Goal: Book appointment/travel/reservation

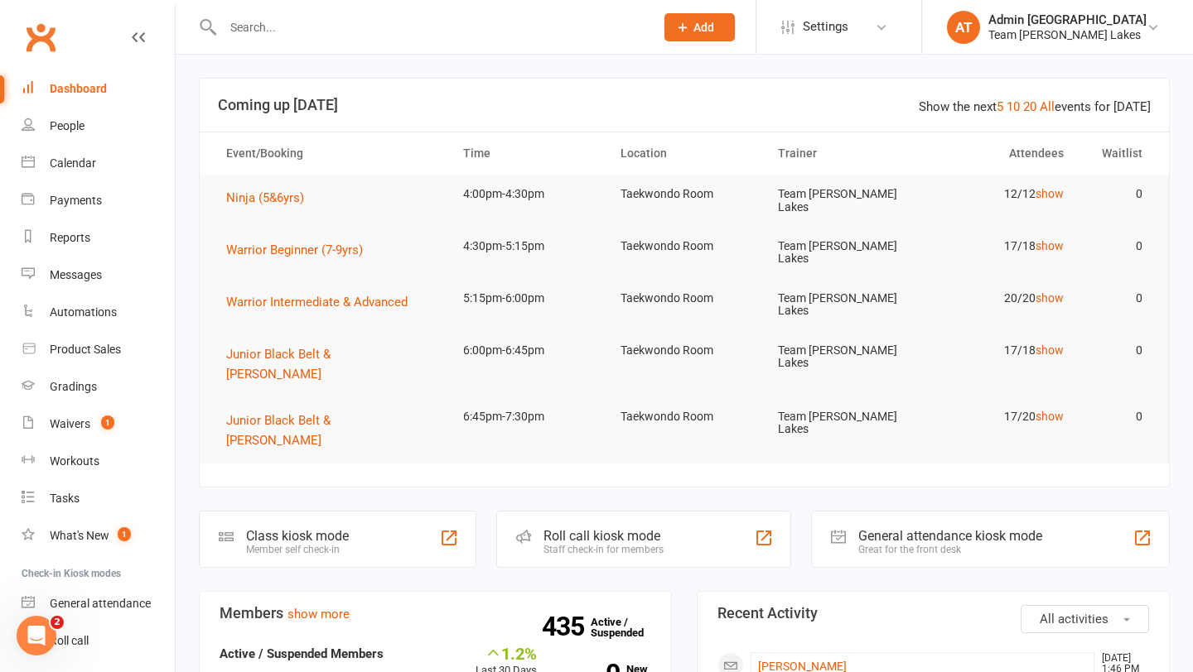
click at [263, 14] on div at bounding box center [421, 27] width 444 height 54
click at [261, 22] on input "text" at bounding box center [430, 27] width 425 height 23
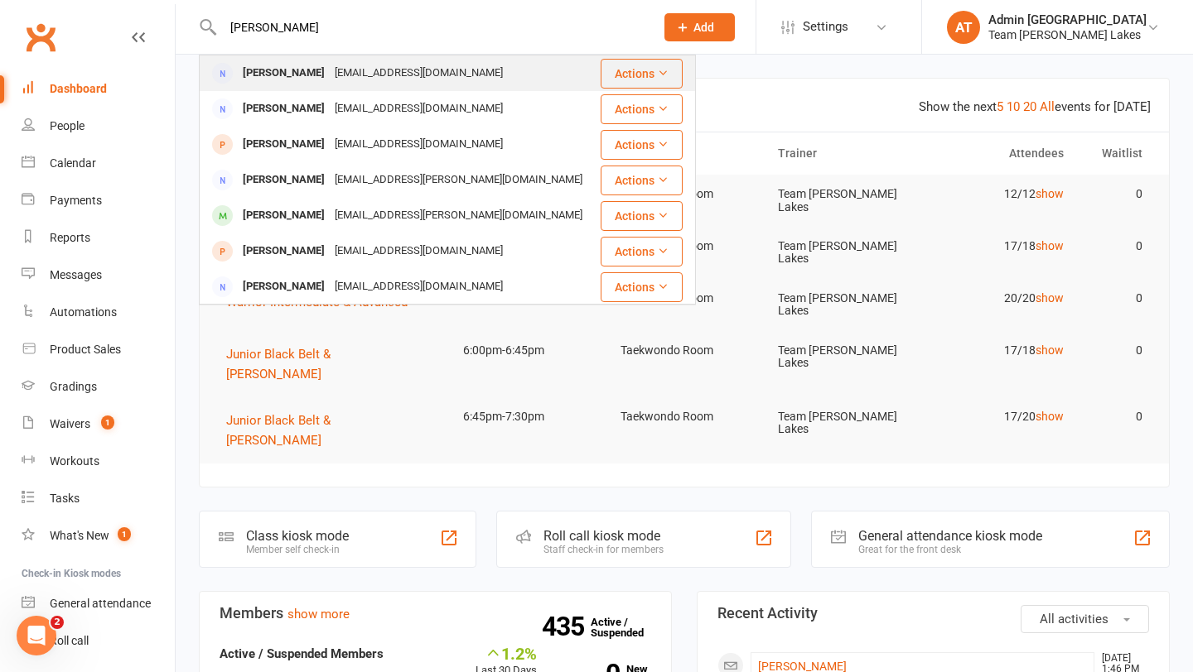
type input "[PERSON_NAME]"
click at [267, 81] on div "[PERSON_NAME]" at bounding box center [284, 73] width 92 height 24
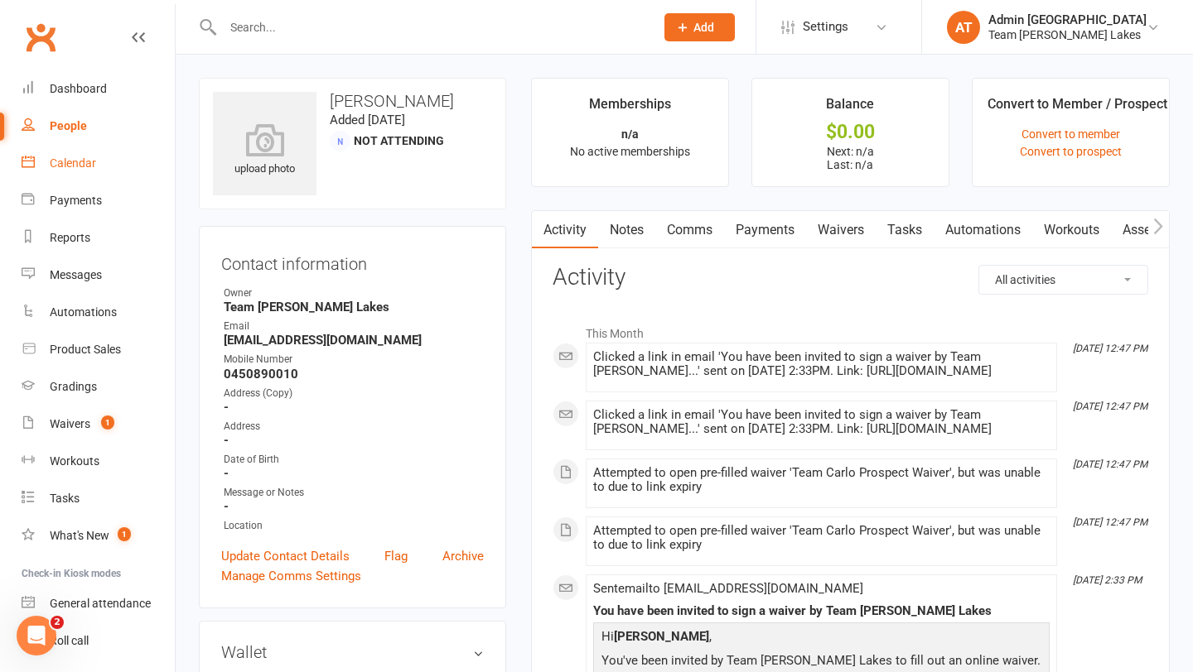
click at [66, 157] on div "Calendar" at bounding box center [73, 163] width 46 height 13
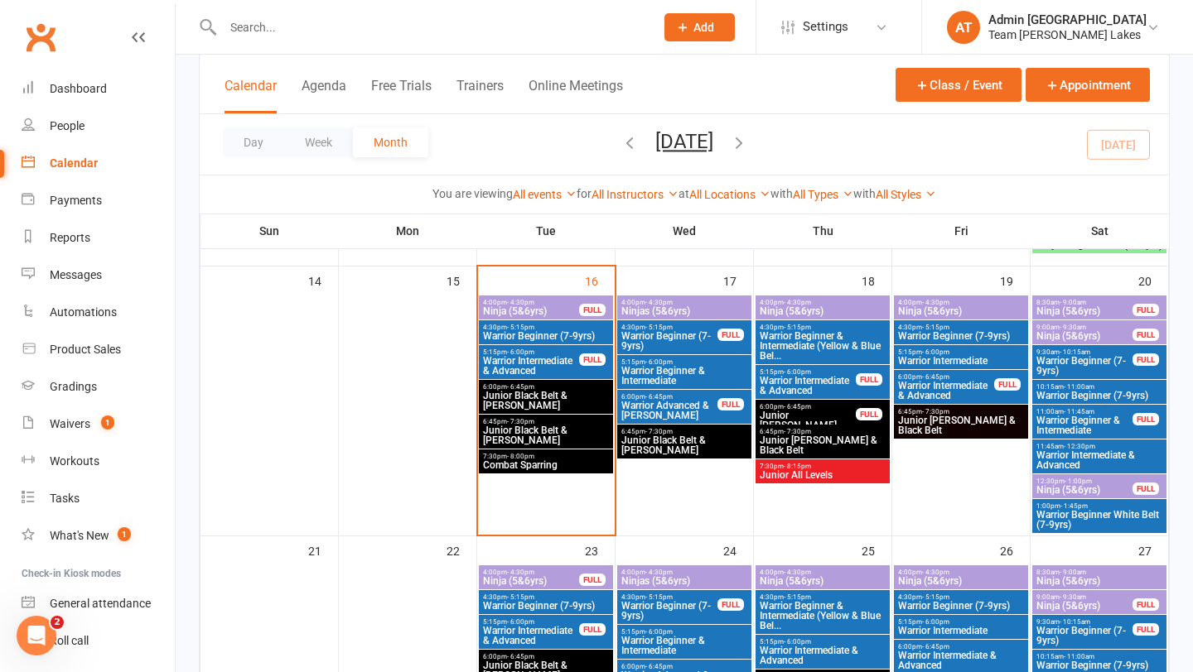
scroll to position [687, 0]
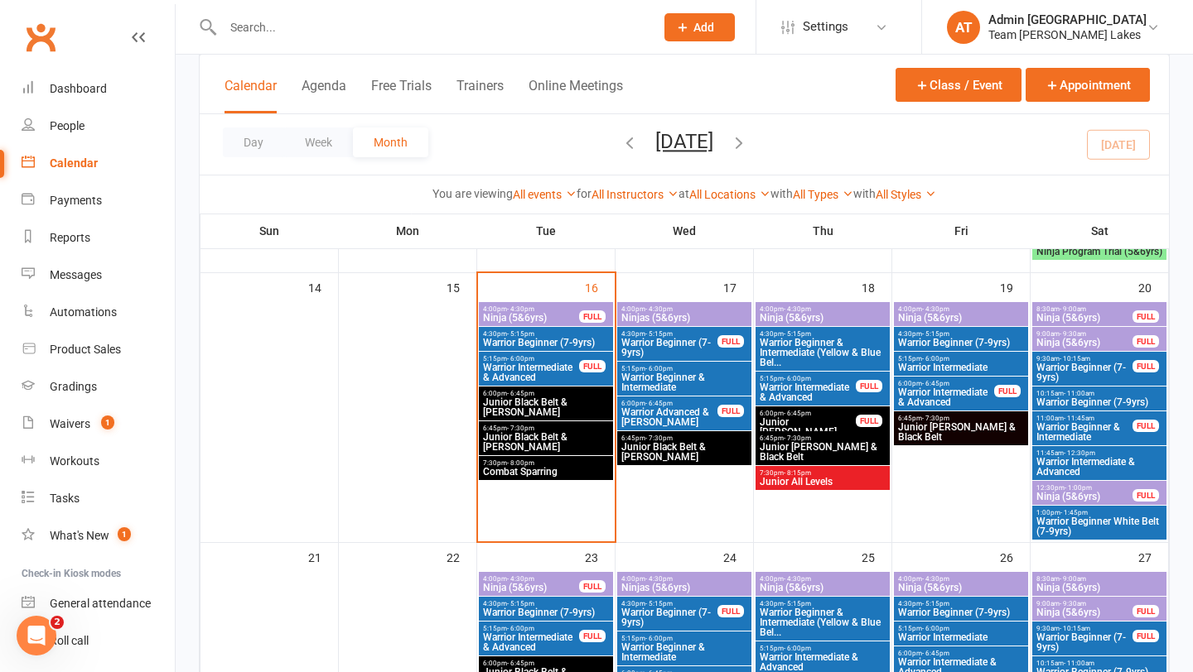
click at [586, 369] on span "- 6:00pm" at bounding box center [658, 368] width 27 height 7
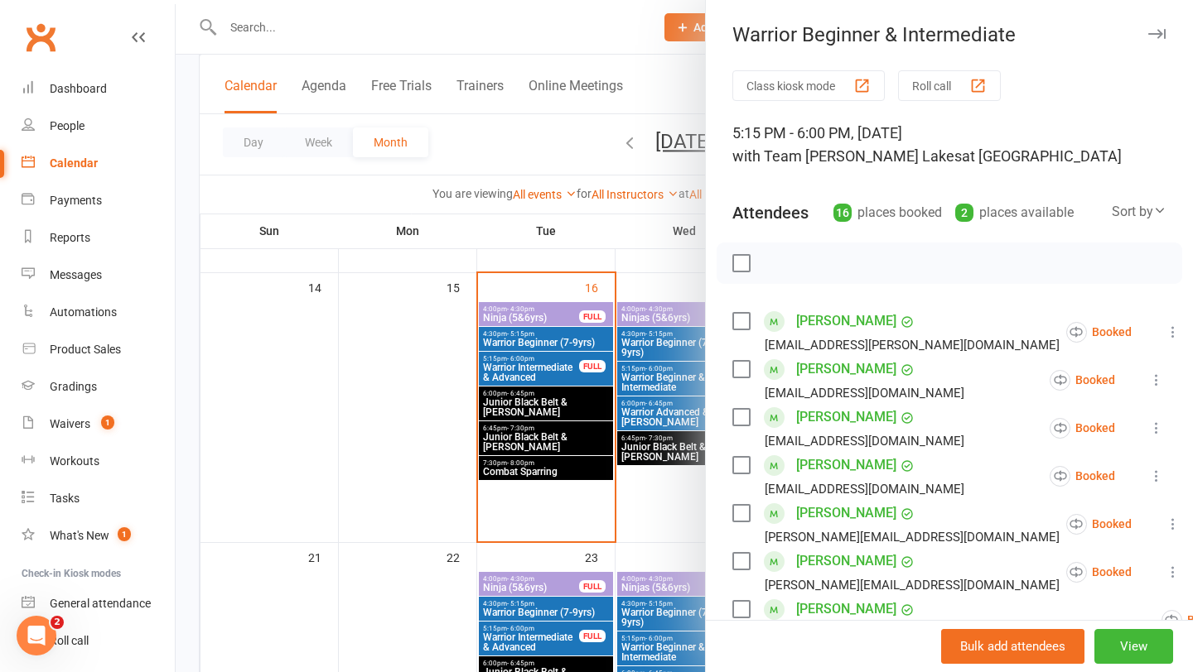
scroll to position [754, 0]
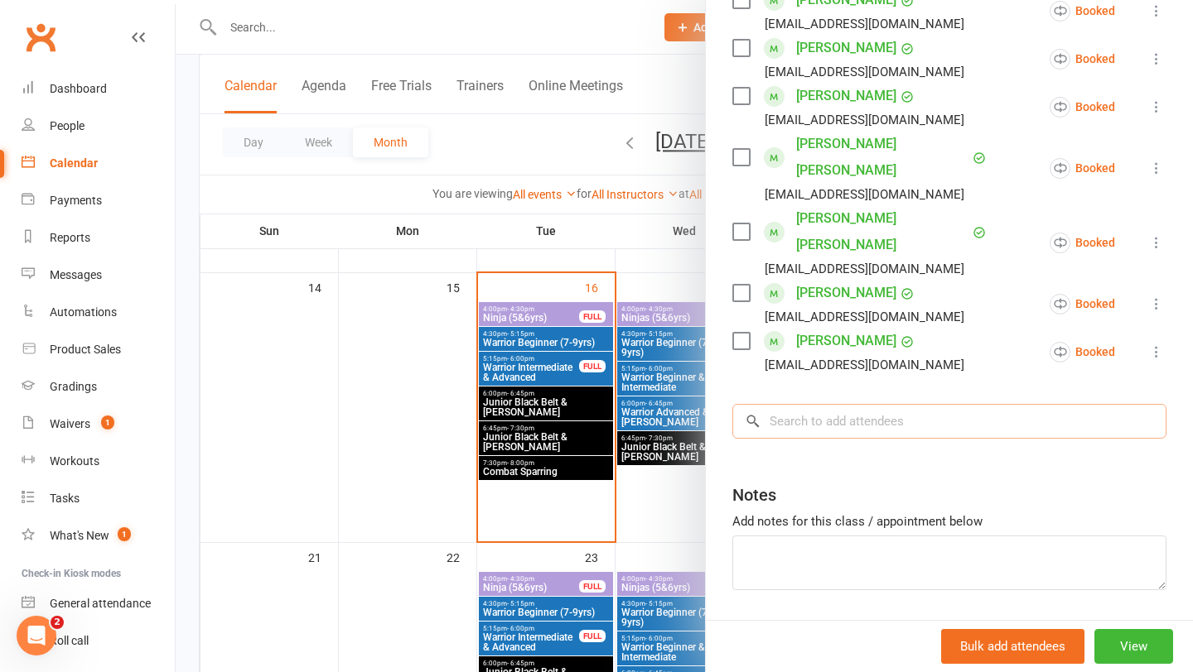
click at [586, 404] on input "search" at bounding box center [949, 421] width 434 height 35
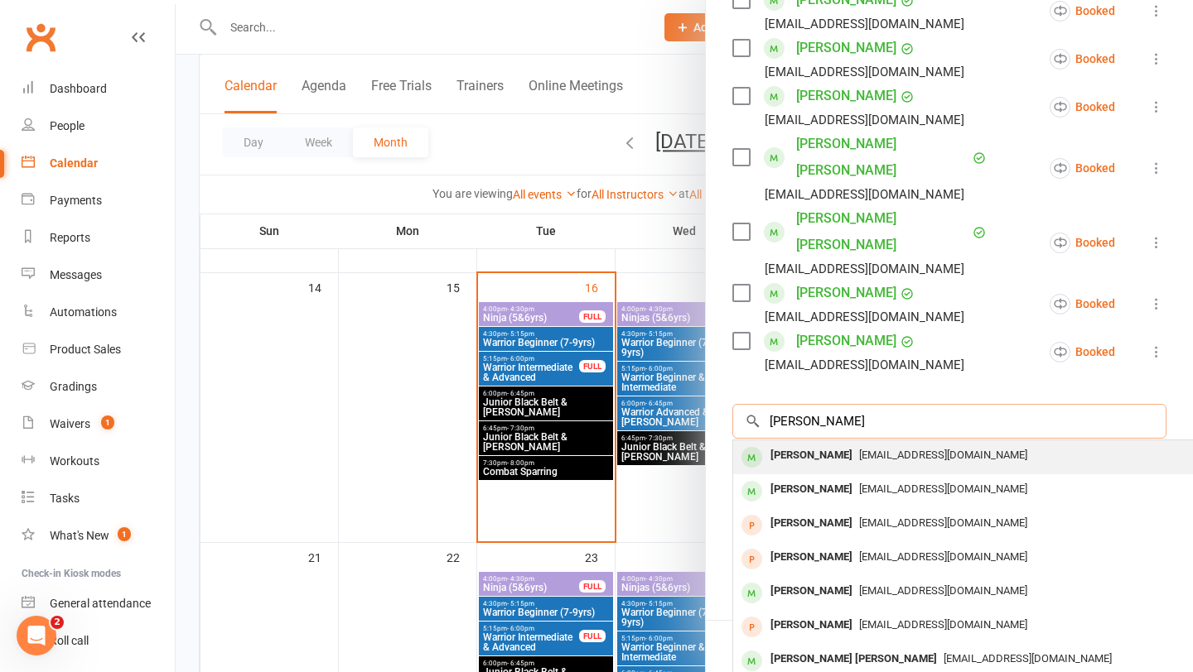
type input "[PERSON_NAME]"
click at [586, 444] on div "[PERSON_NAME]" at bounding box center [811, 456] width 95 height 24
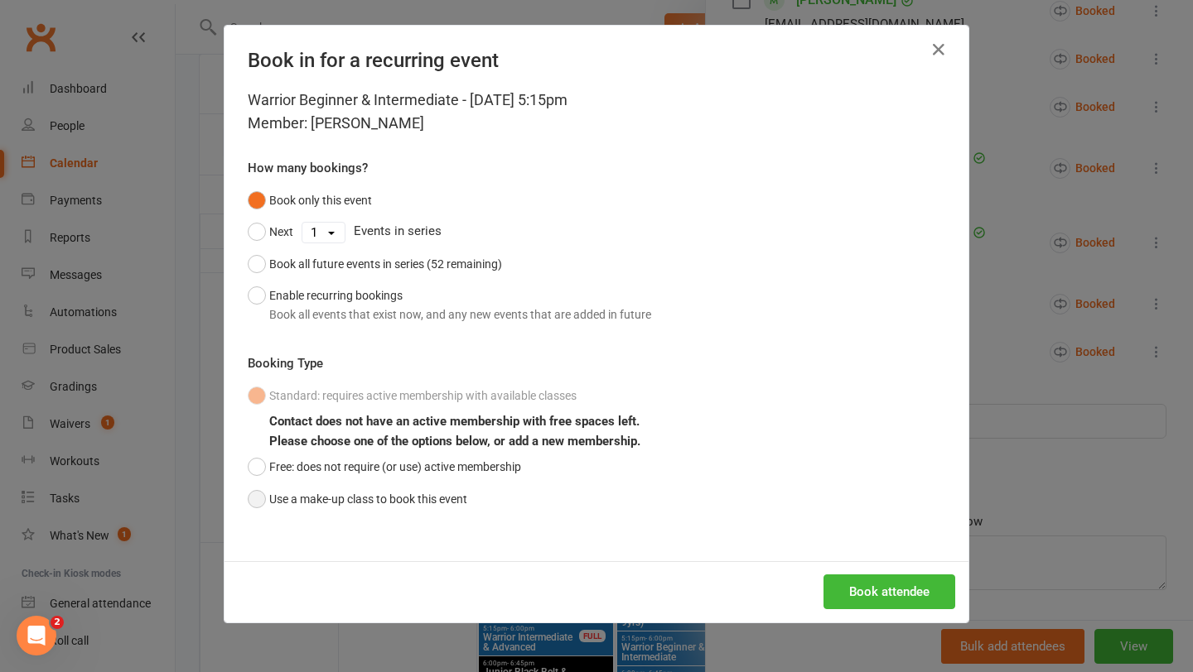
click at [460, 499] on button "Use a make-up class to book this event" at bounding box center [357, 499] width 219 height 31
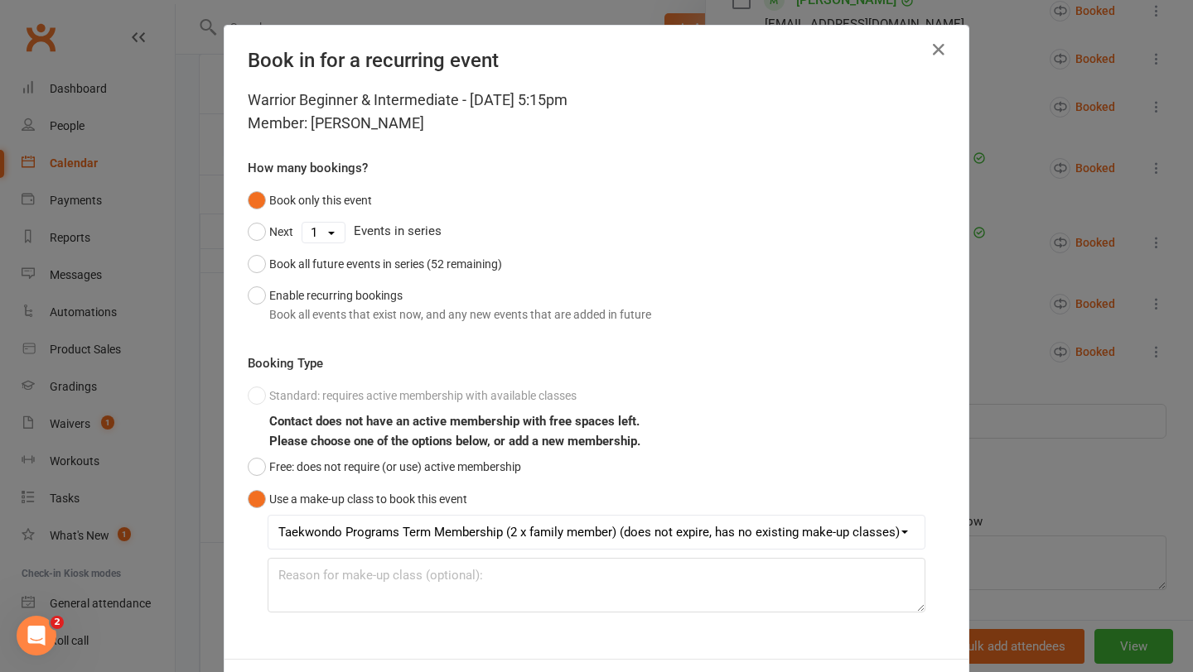
scroll to position [74, 0]
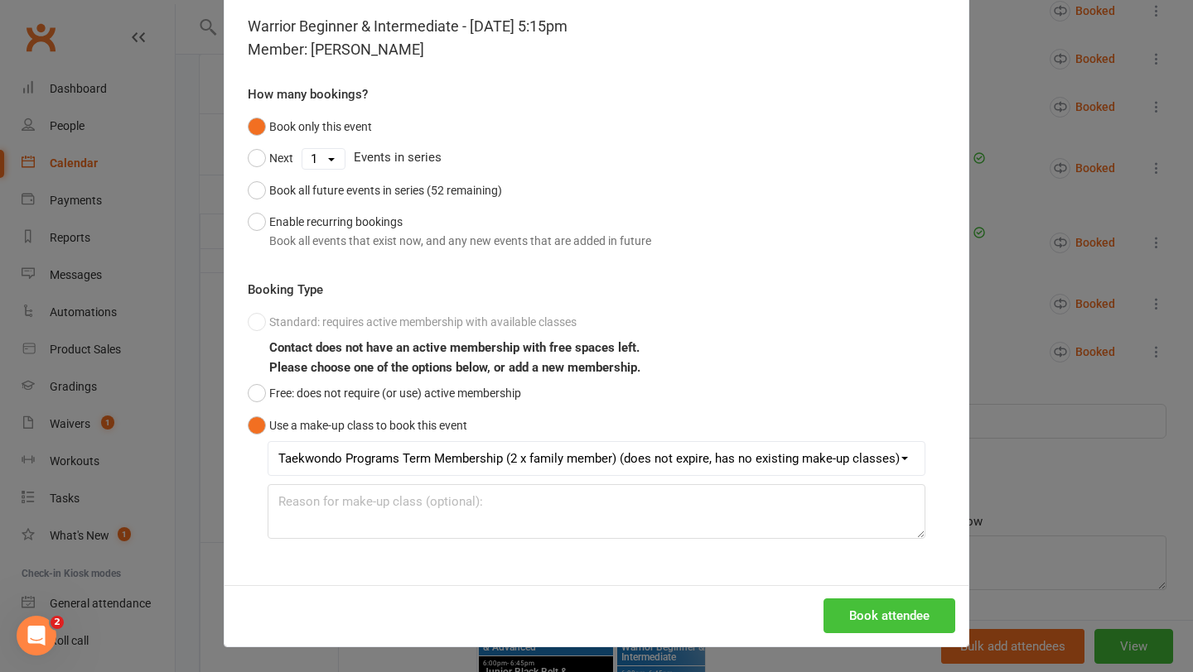
click at [586, 553] on button "Book attendee" at bounding box center [889, 616] width 132 height 35
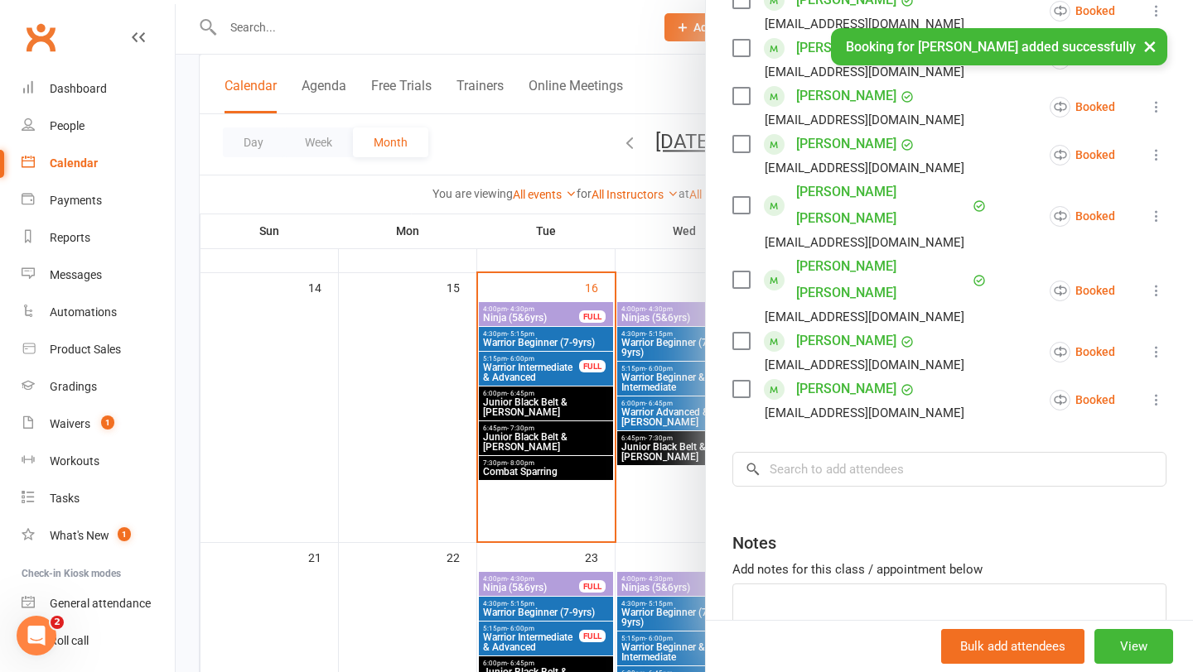
scroll to position [802, 0]
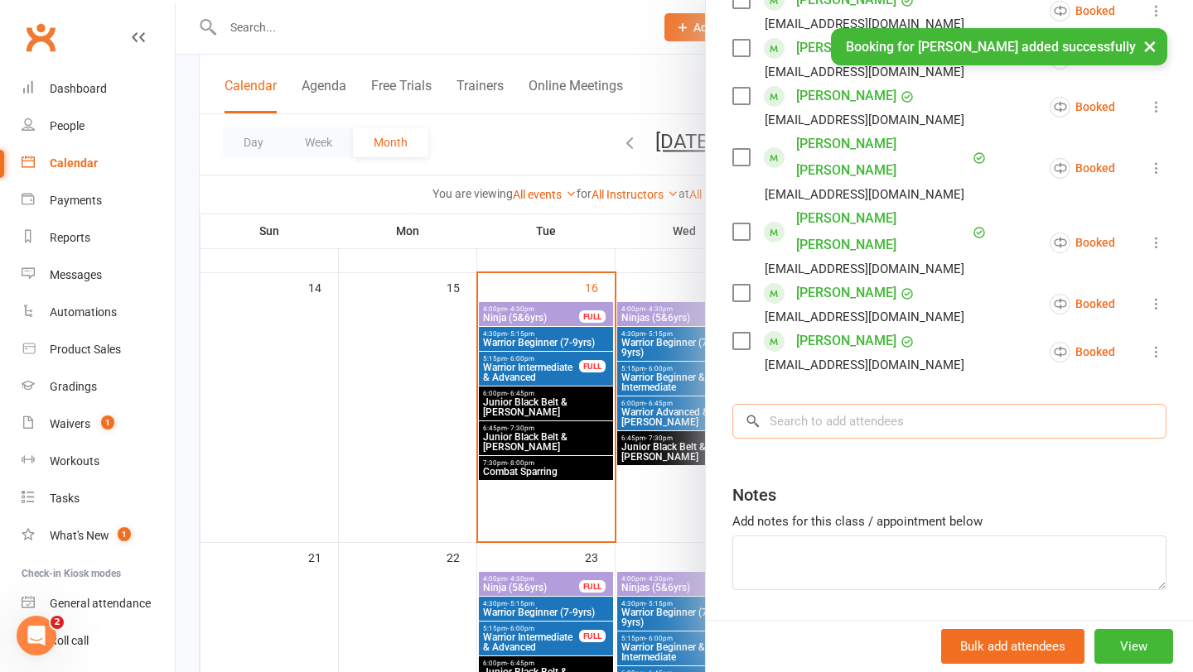
click at [586, 404] on input "search" at bounding box center [949, 421] width 434 height 35
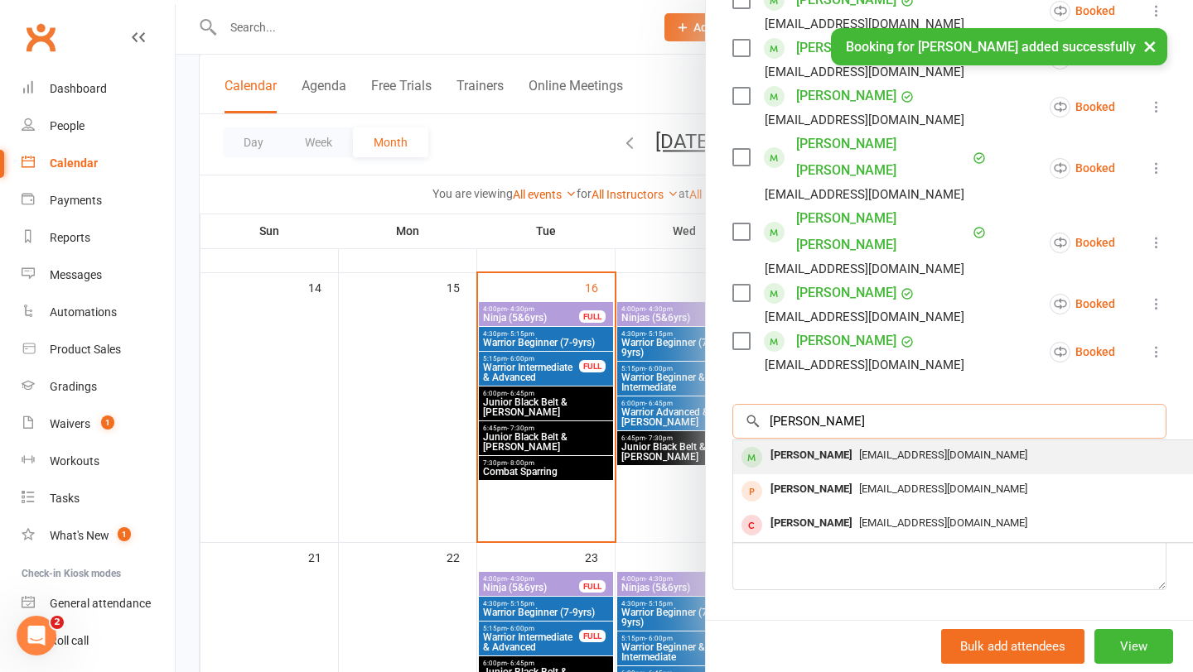
type input "[PERSON_NAME]"
click at [586, 444] on div "[PERSON_NAME]" at bounding box center [811, 456] width 95 height 24
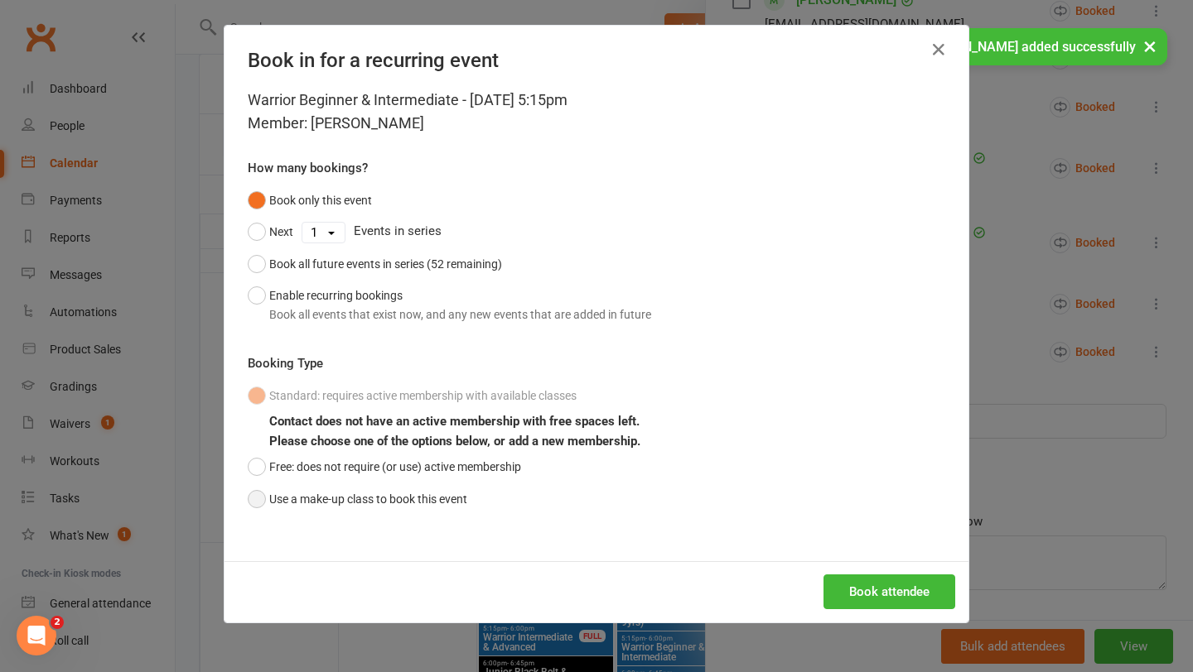
click at [311, 496] on button "Use a make-up class to book this event" at bounding box center [357, 499] width 219 height 31
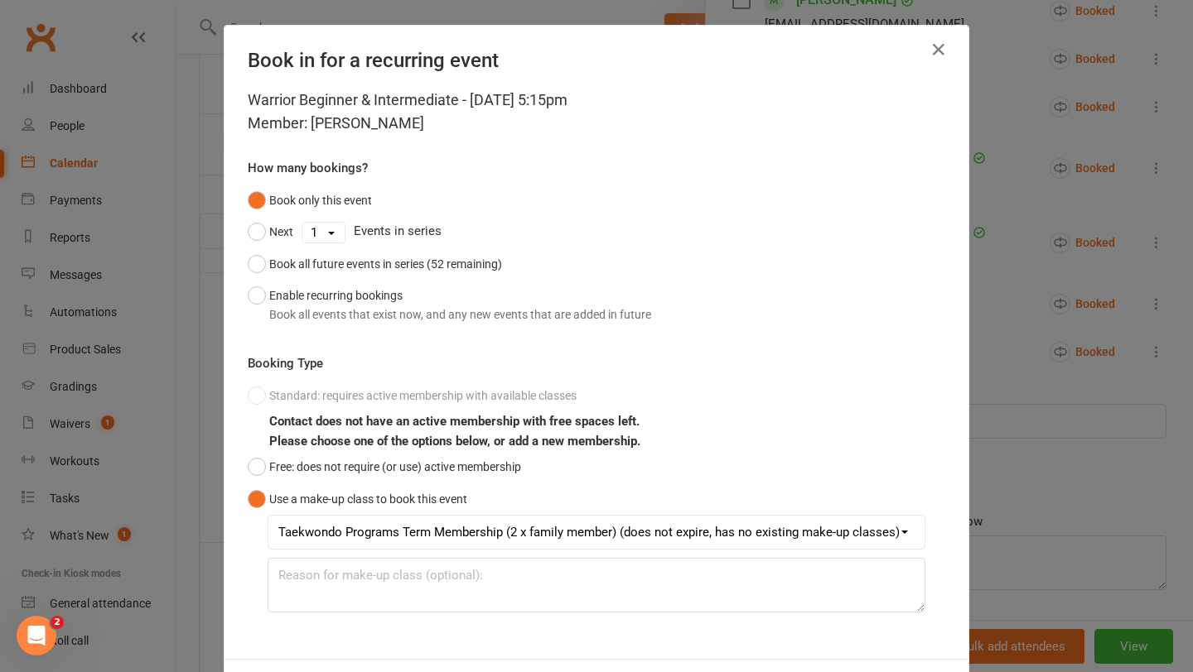
scroll to position [74, 0]
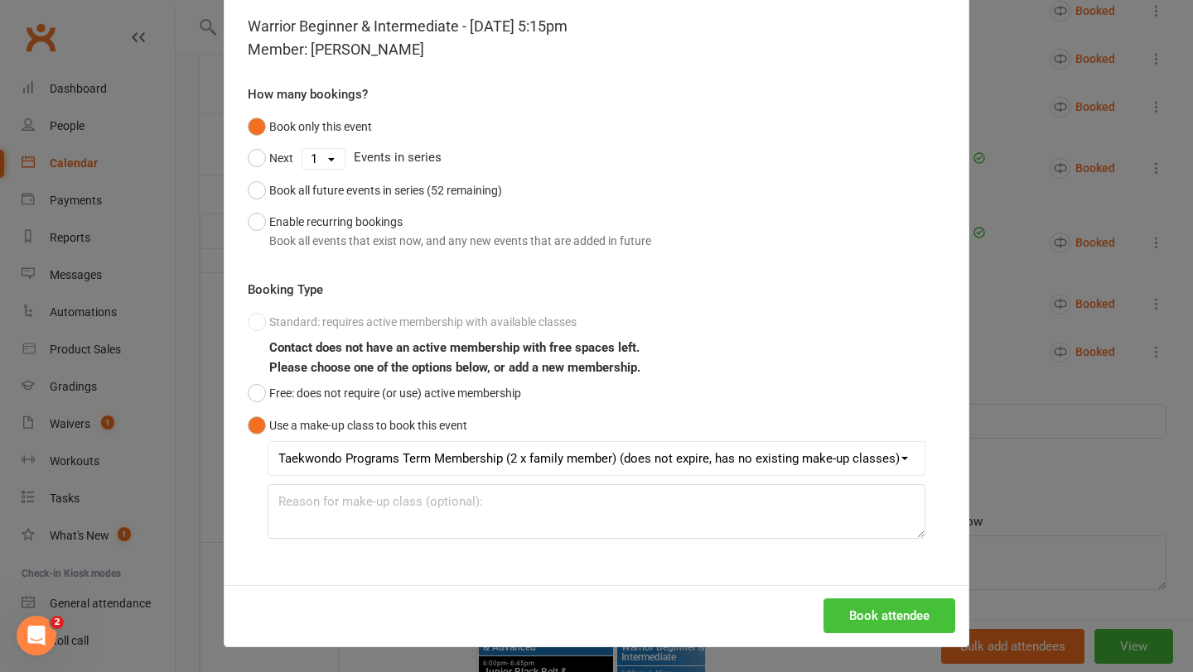
click at [586, 553] on button "Book attendee" at bounding box center [889, 616] width 132 height 35
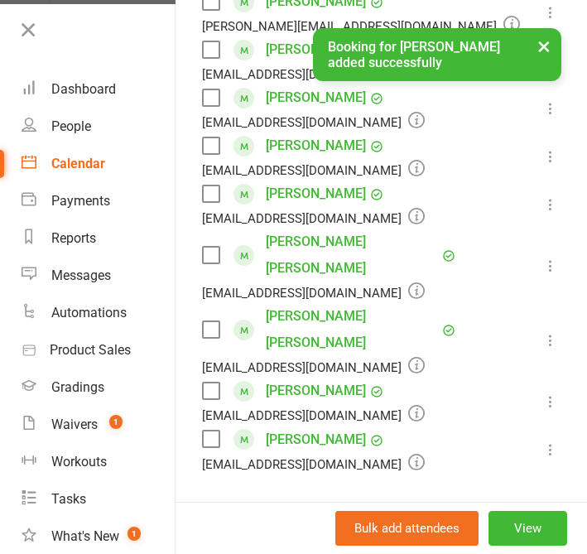
scroll to position [817, 0]
